Goal: Complete Application Form: Complete application form

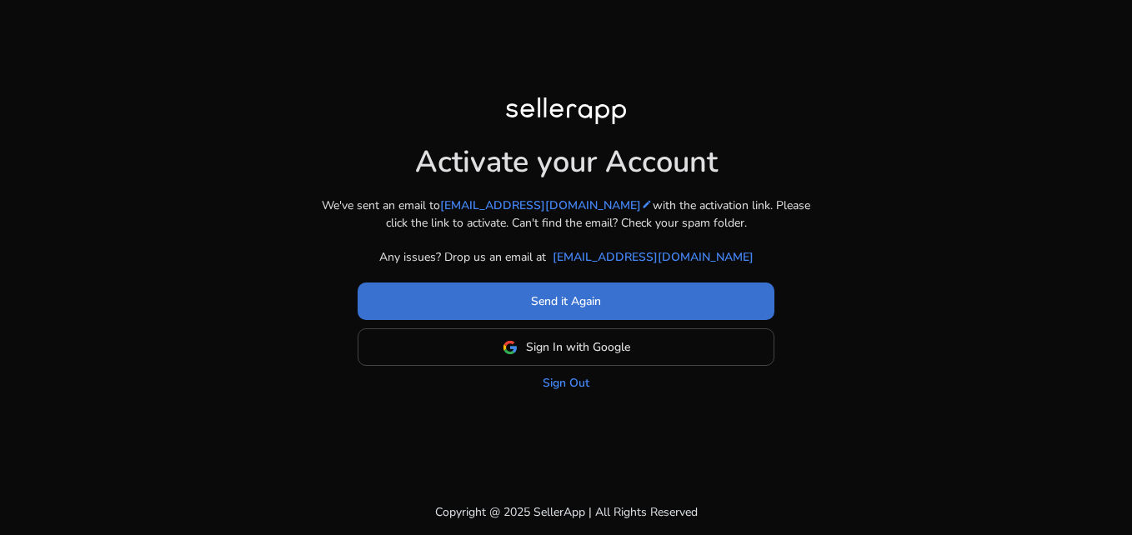
click at [590, 297] on span "Send it Again" at bounding box center [566, 300] width 70 height 17
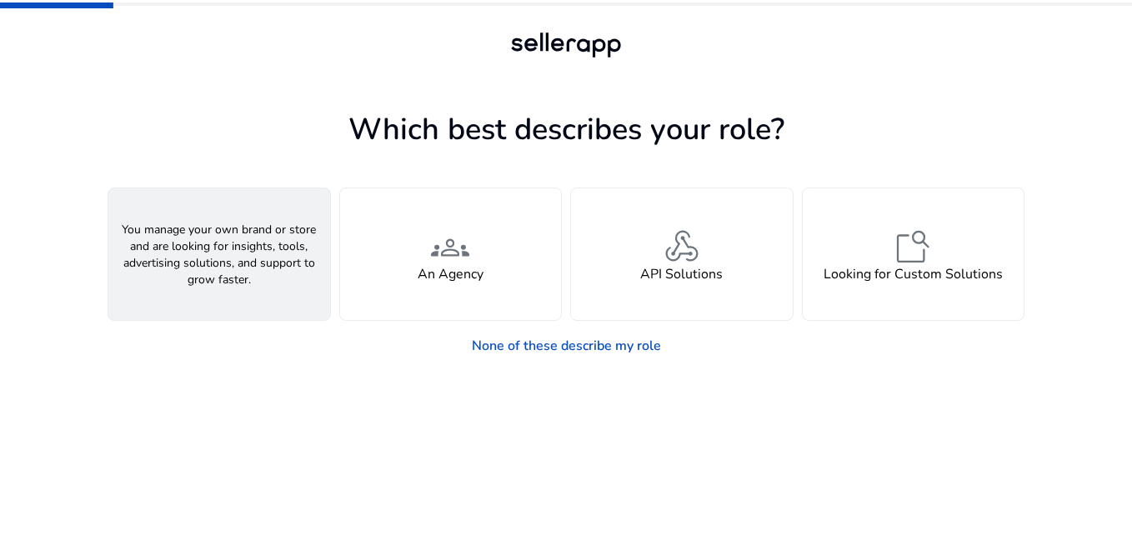
click at [262, 280] on div "person A Seller" at bounding box center [219, 254] width 222 height 132
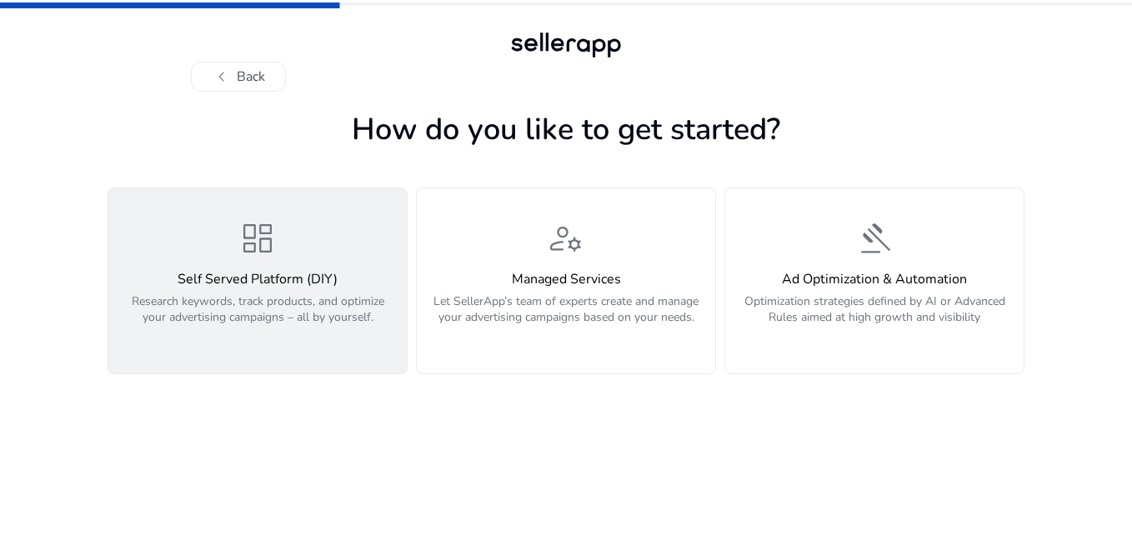
click at [352, 345] on button "dashboard Self Served Platform (DIY) Research keywords, track products, and opt…" at bounding box center [257, 280] width 300 height 187
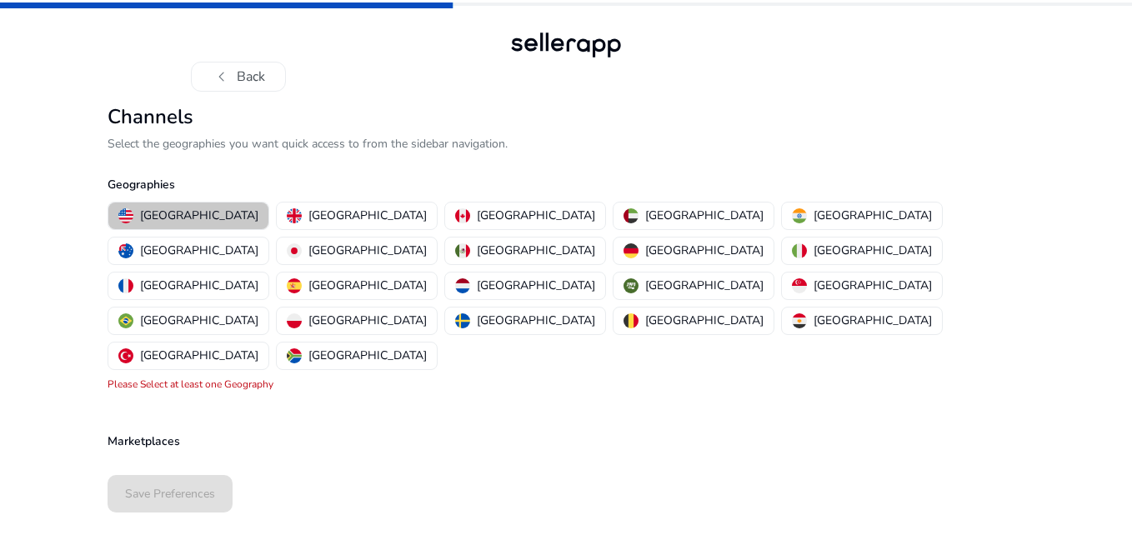
click at [192, 224] on p "[GEOGRAPHIC_DATA]" at bounding box center [199, 215] width 118 height 17
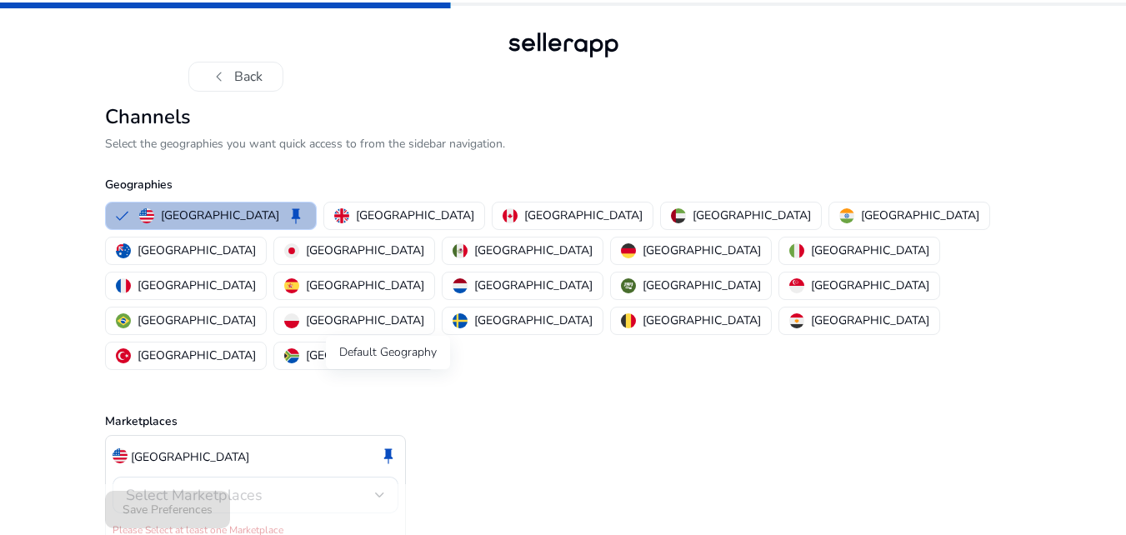
scroll to position [3, 0]
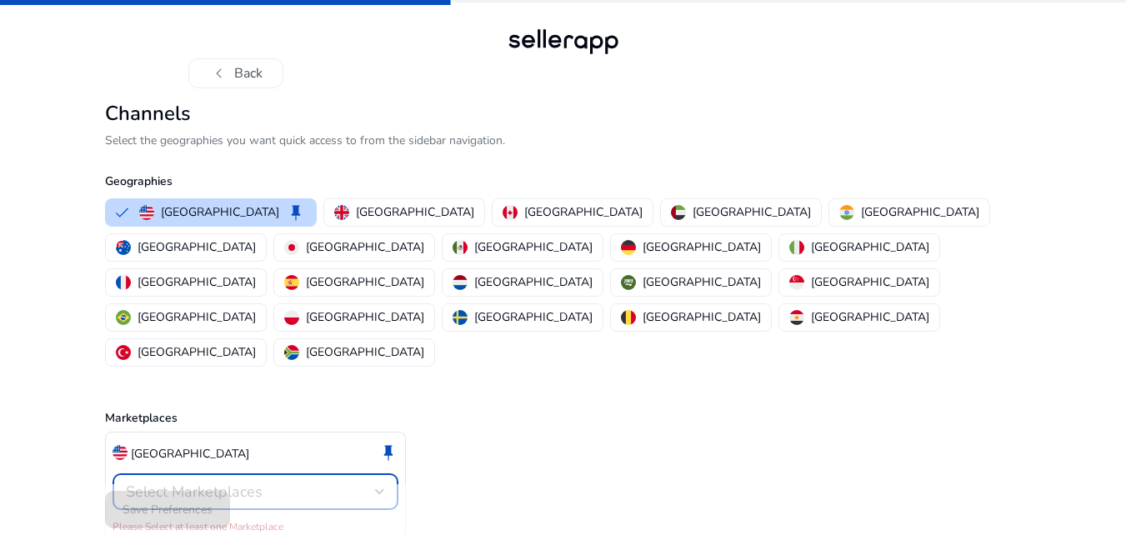
click at [378, 488] on div at bounding box center [380, 491] width 10 height 7
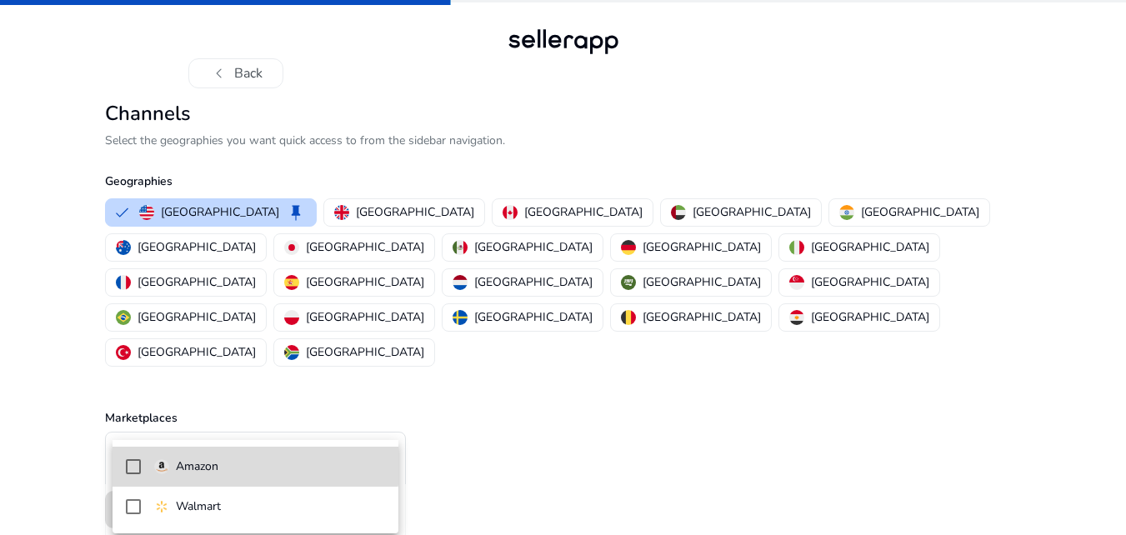
click at [255, 450] on mat-option "Amazon" at bounding box center [255, 467] width 286 height 40
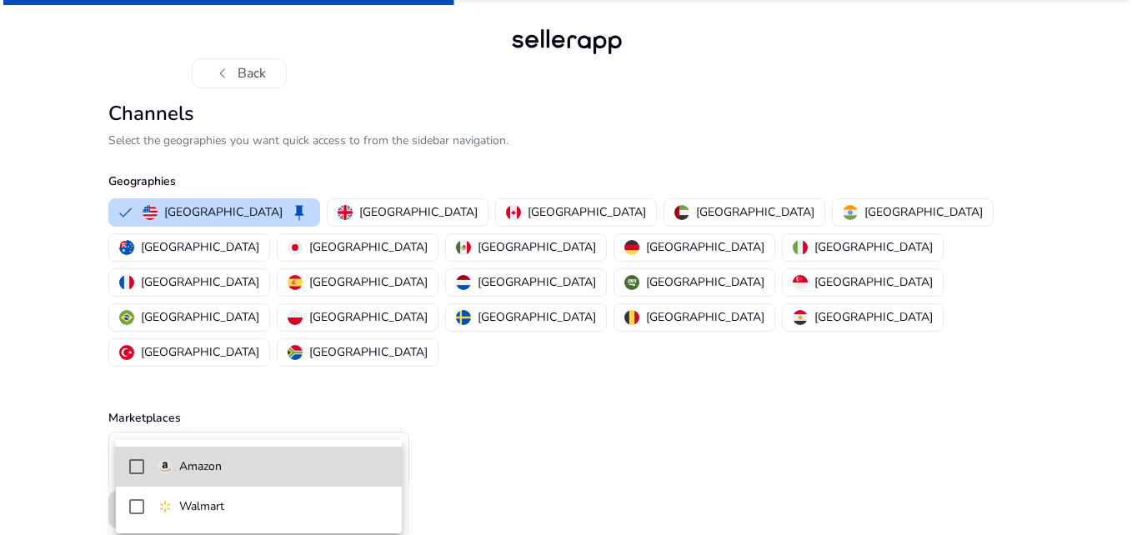
scroll to position [0, 0]
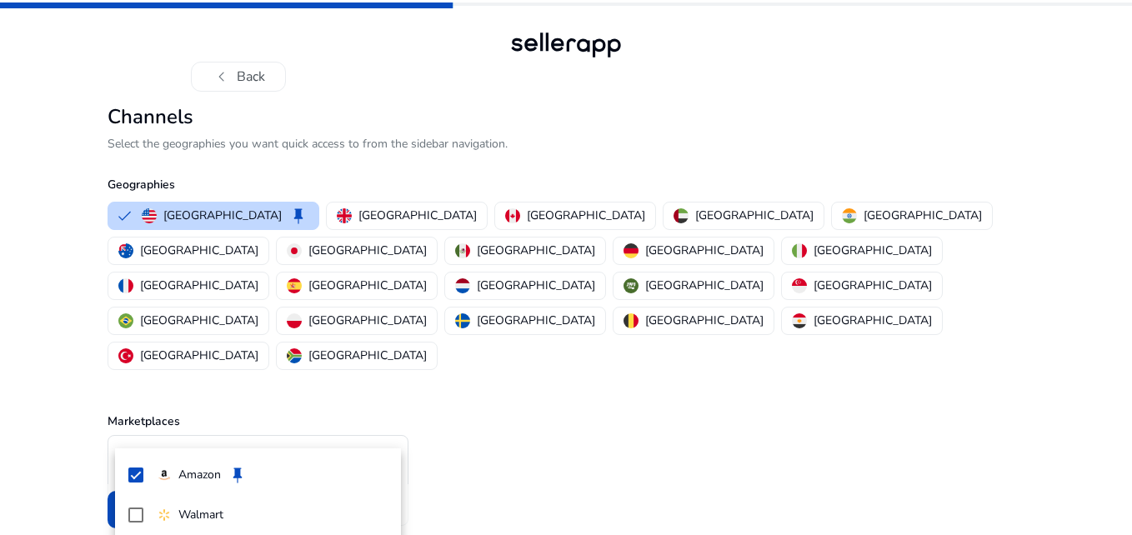
click at [222, 353] on div at bounding box center [566, 267] width 1132 height 535
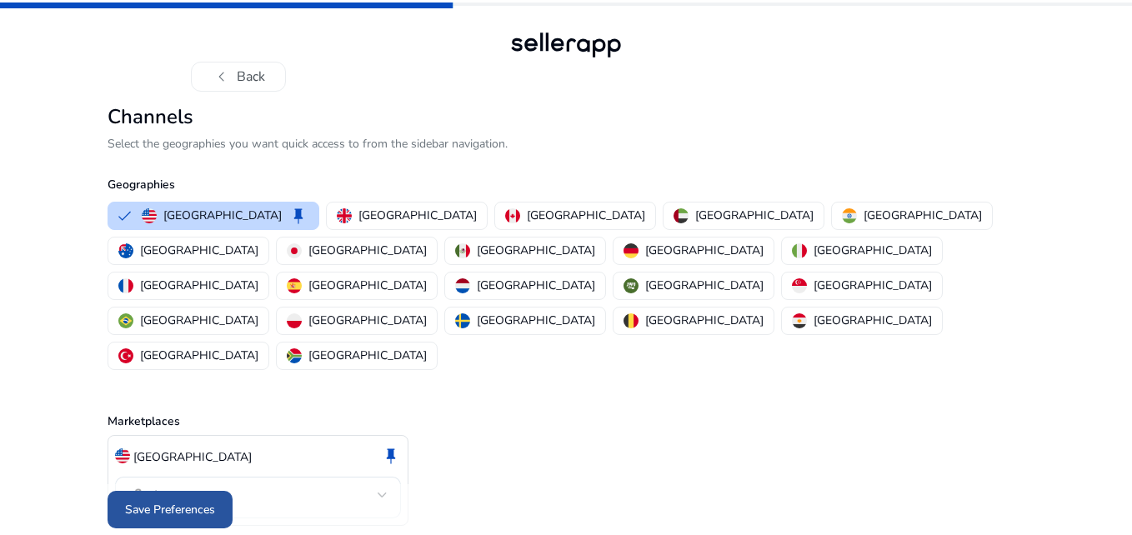
click at [202, 501] on span "Save Preferences" at bounding box center [170, 509] width 90 height 17
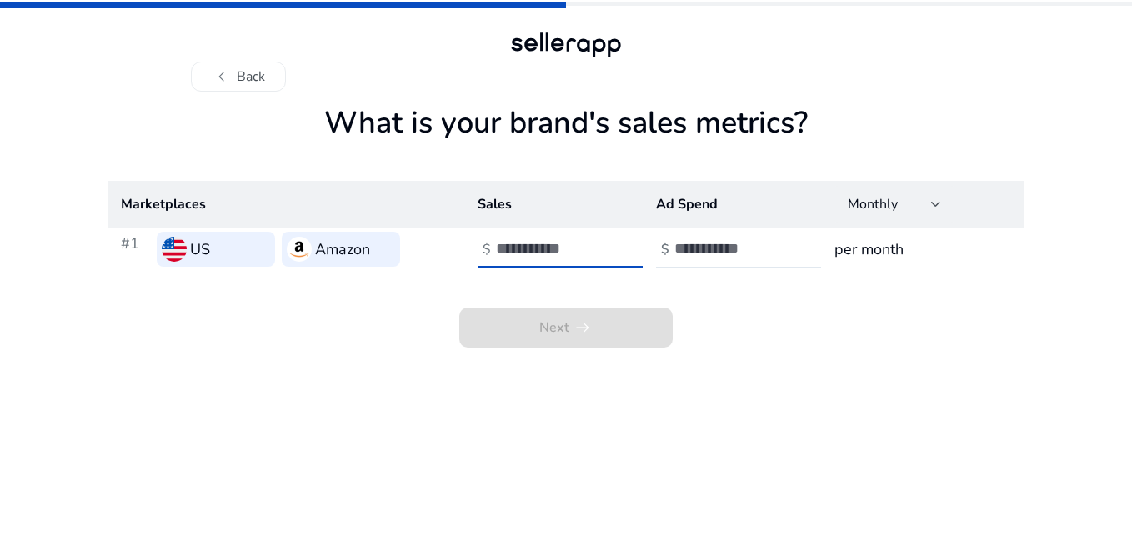
click at [541, 252] on input "number" at bounding box center [552, 248] width 112 height 18
type input "*****"
click at [729, 252] on input "number" at bounding box center [730, 248] width 112 height 18
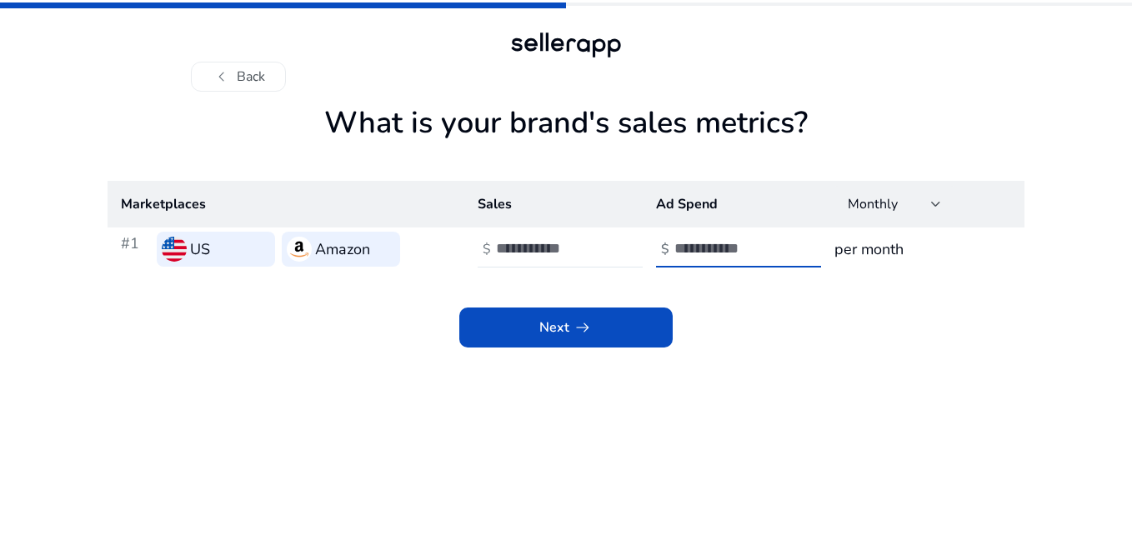
type input "*"
click at [874, 255] on h3 "per month" at bounding box center [922, 248] width 177 height 23
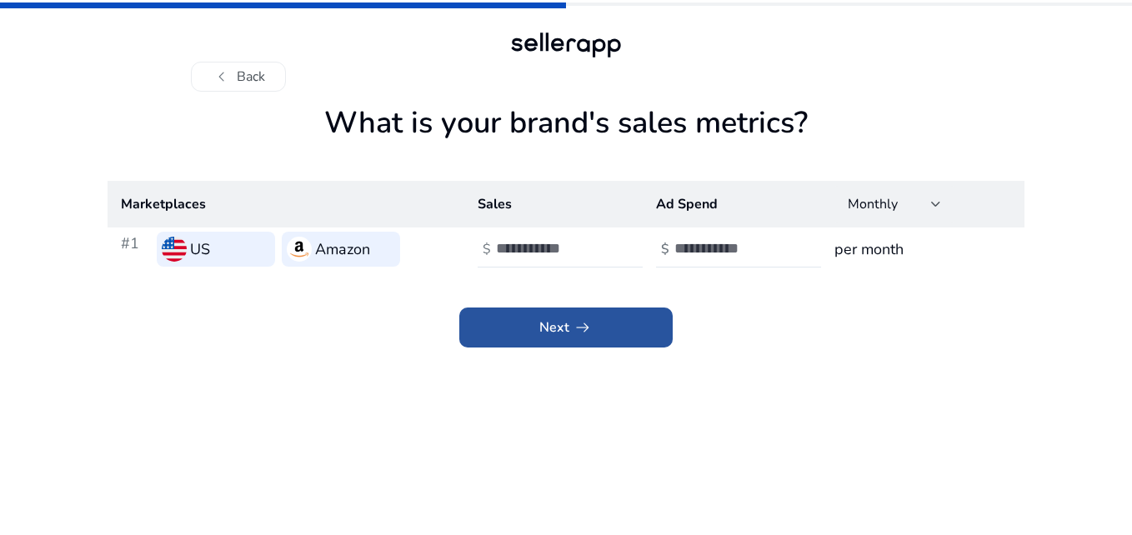
click at [582, 340] on span at bounding box center [565, 327] width 213 height 40
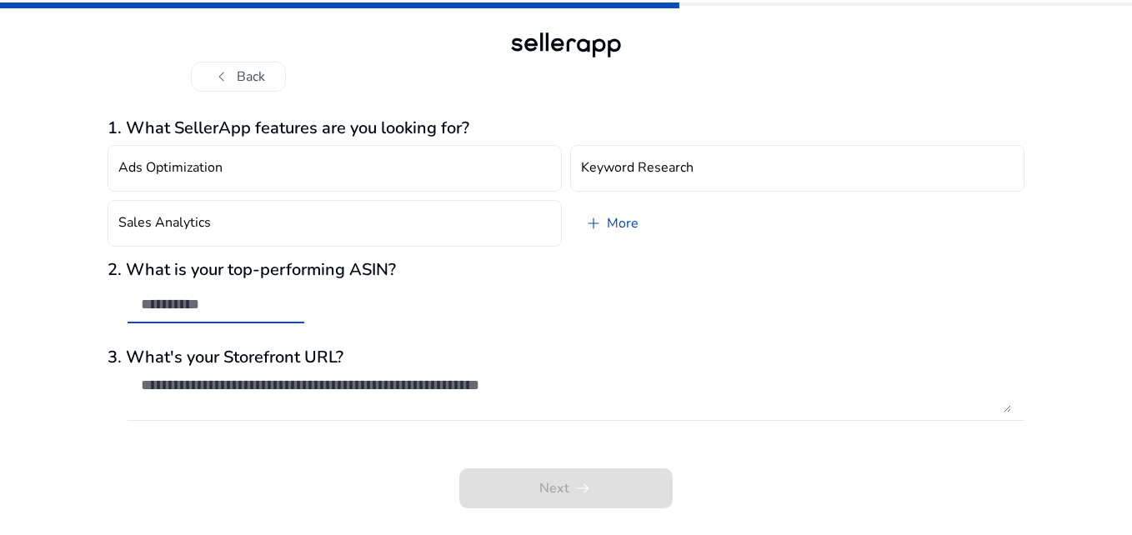
click at [207, 311] on input "text" at bounding box center [216, 304] width 150 height 18
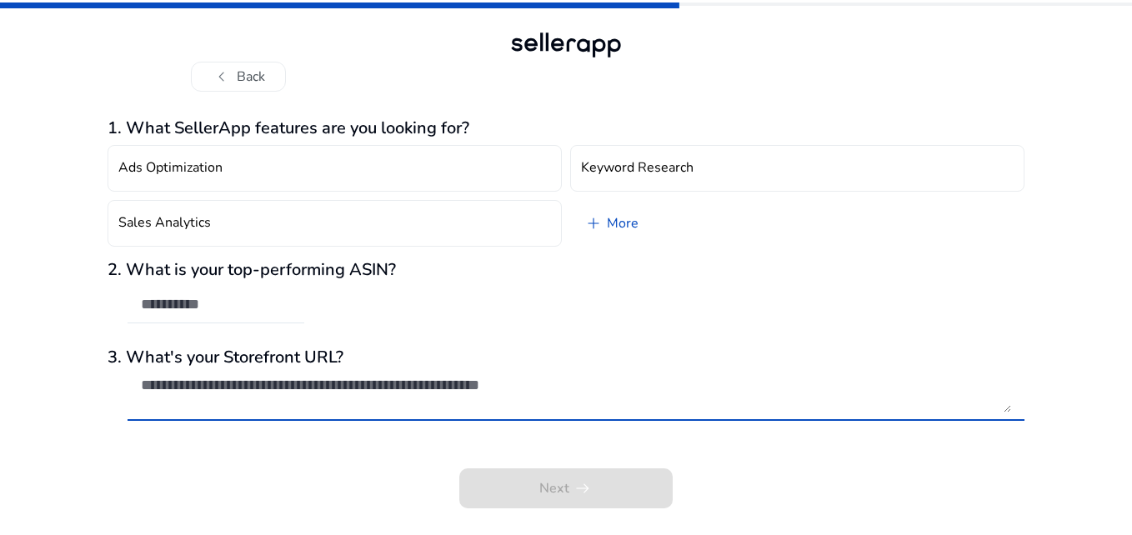
click at [371, 396] on textarea at bounding box center [576, 394] width 870 height 37
type textarea "******"
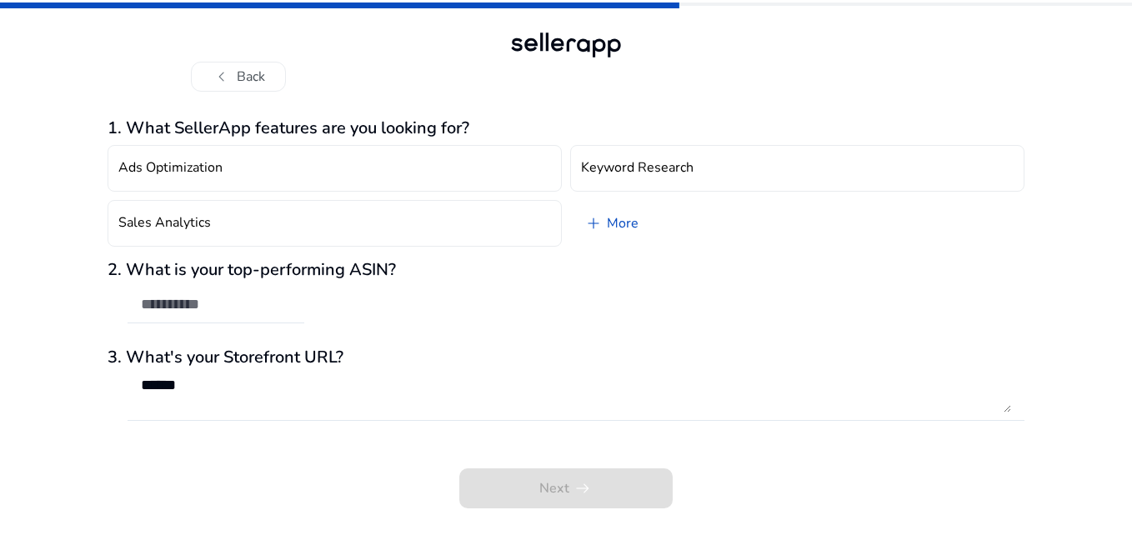
click at [428, 298] on div "2. What is your top-performing ASIN?" at bounding box center [565, 300] width 917 height 81
click at [295, 308] on div at bounding box center [215, 305] width 177 height 37
click at [567, 477] on div "Next arrow_right_alt" at bounding box center [565, 476] width 917 height 63
click at [218, 302] on input "******" at bounding box center [216, 304] width 150 height 18
type input "*"
